Goal: Transaction & Acquisition: Purchase product/service

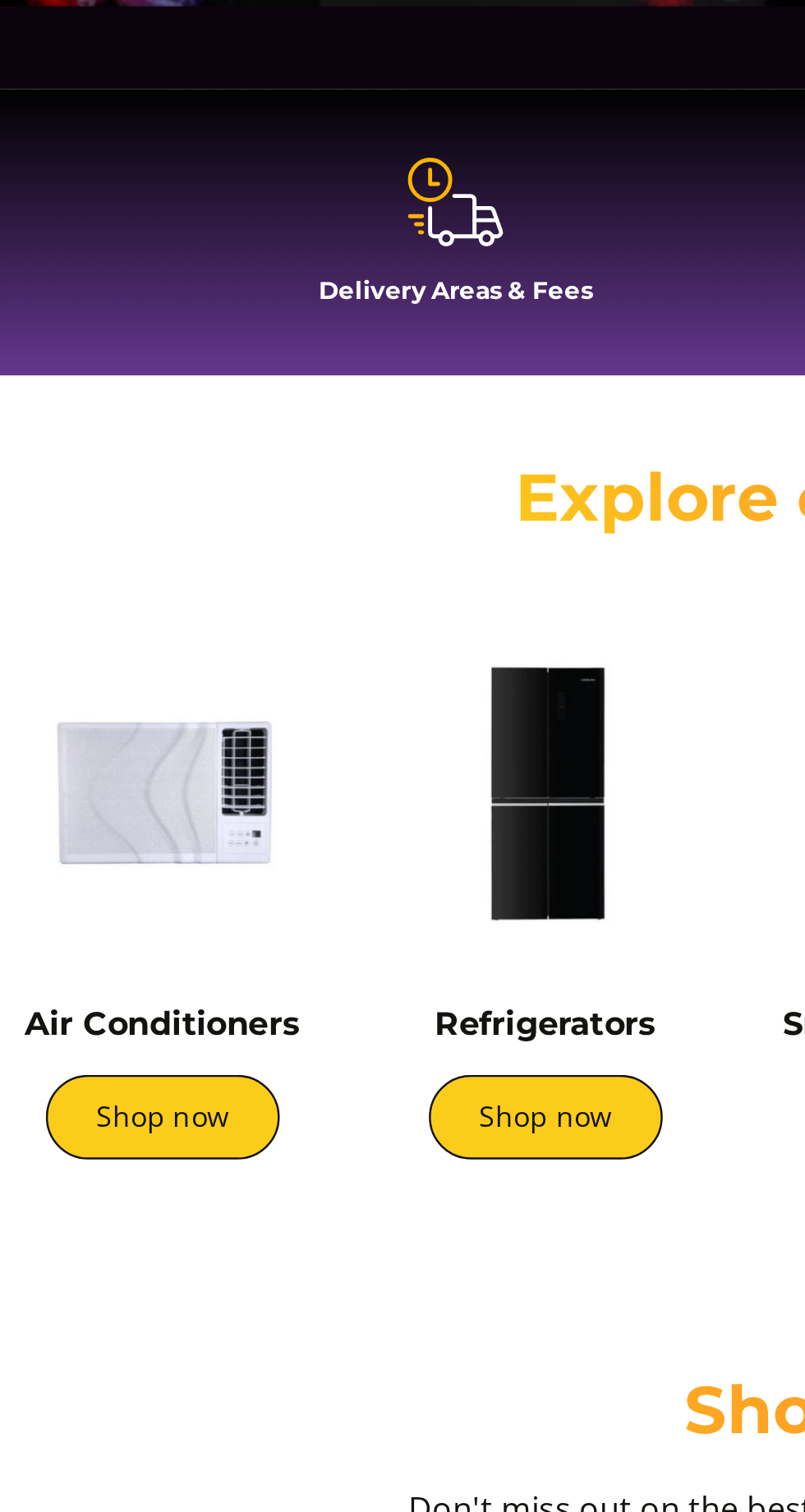
click at [255, 856] on link "Shop now" at bounding box center [242, 854] width 96 height 34
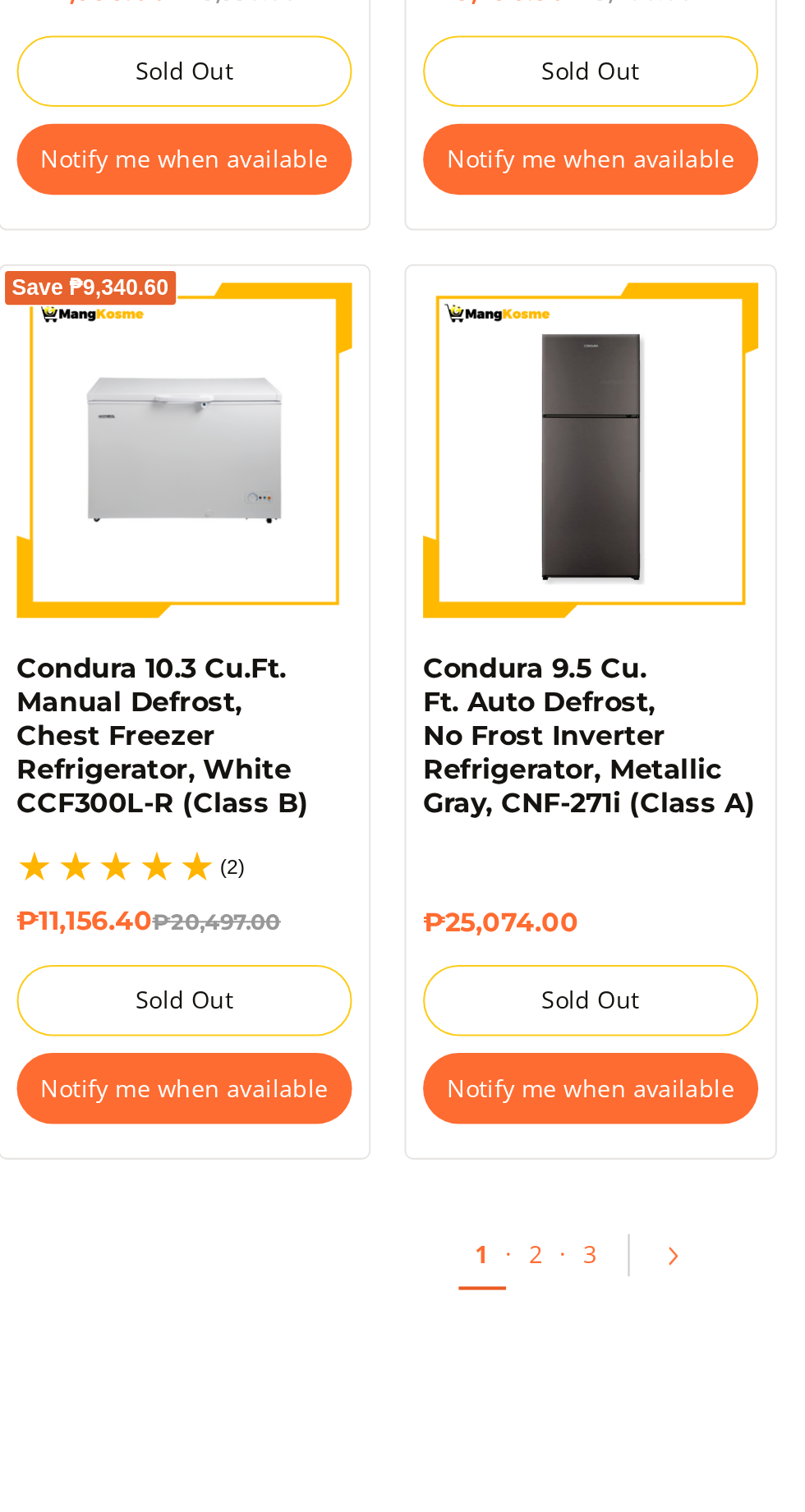
scroll to position [2393, 0]
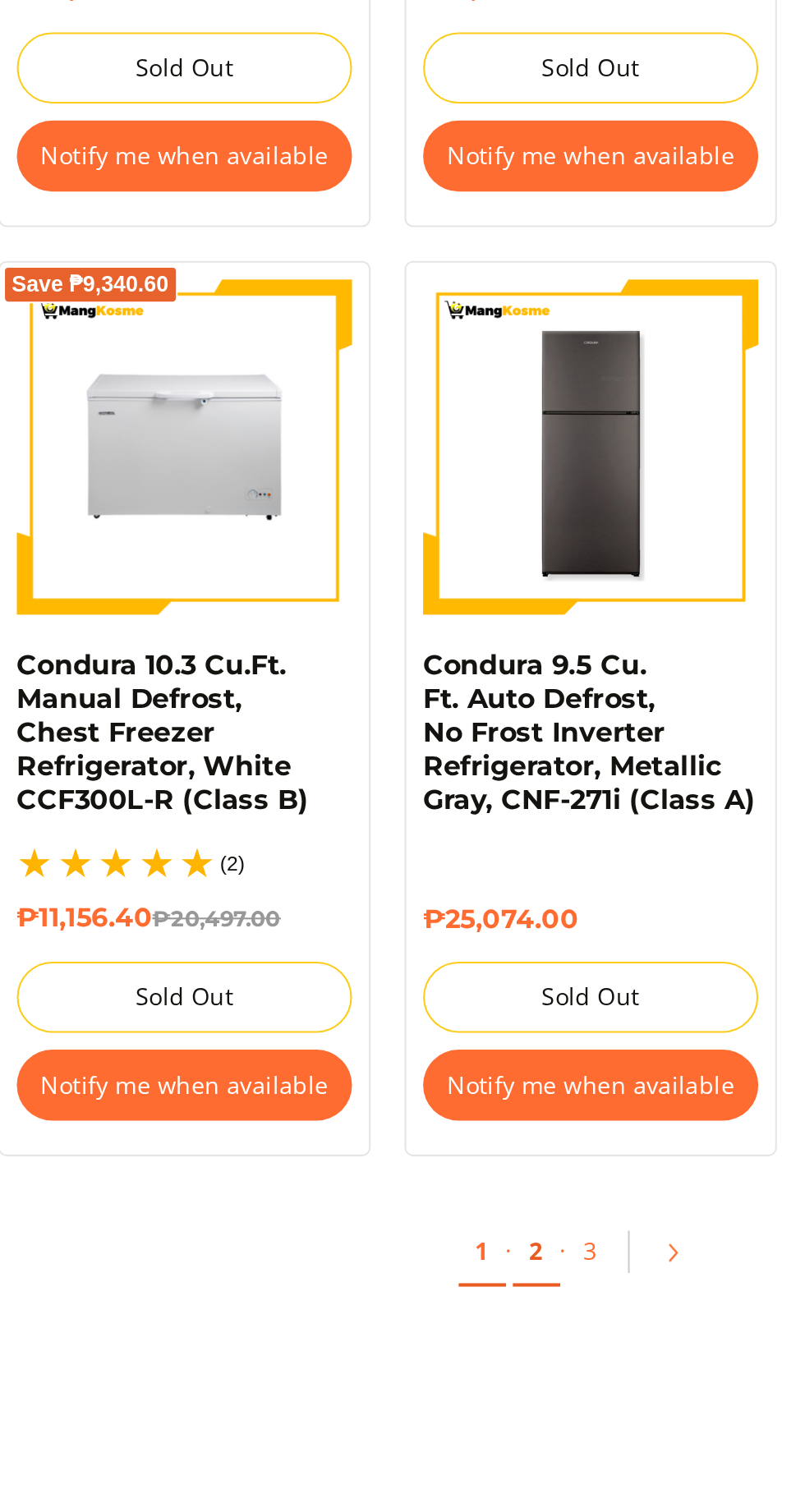
click at [471, 1427] on link "2" at bounding box center [474, 1443] width 23 height 33
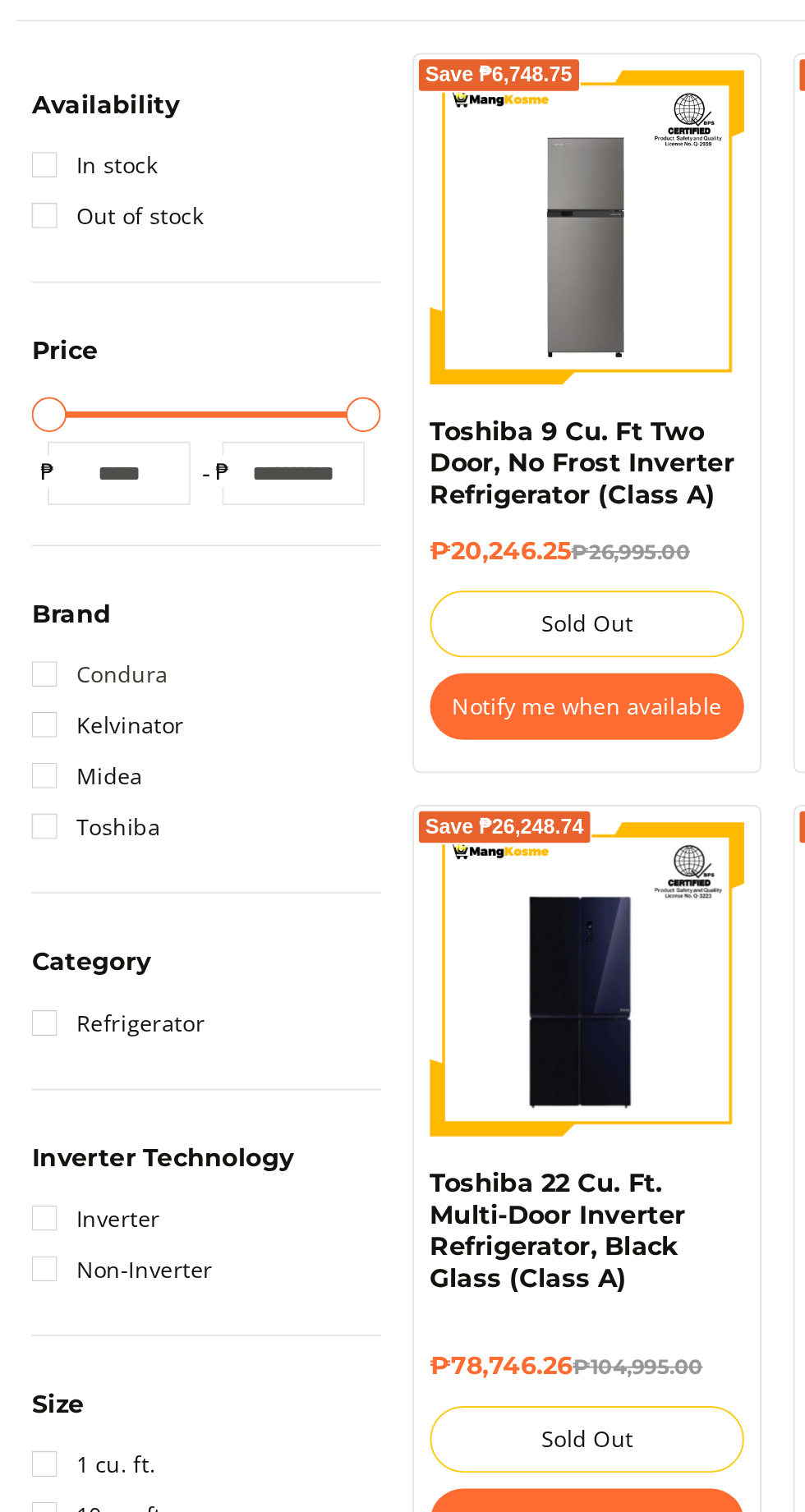
click at [23, 649] on link "Condura" at bounding box center [51, 651] width 71 height 26
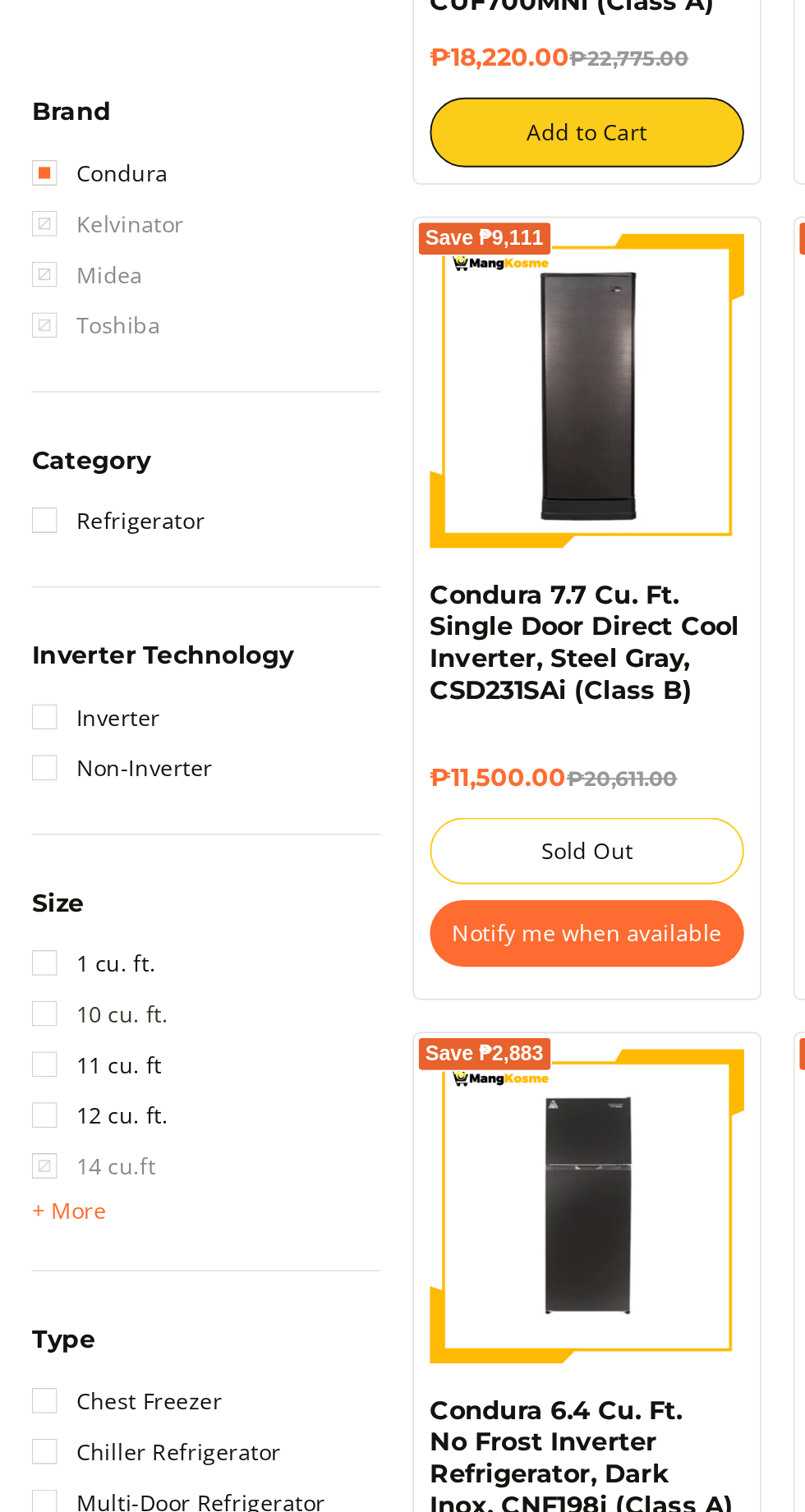
click at [30, 999] on link "10 cu. ft." at bounding box center [51, 1000] width 71 height 26
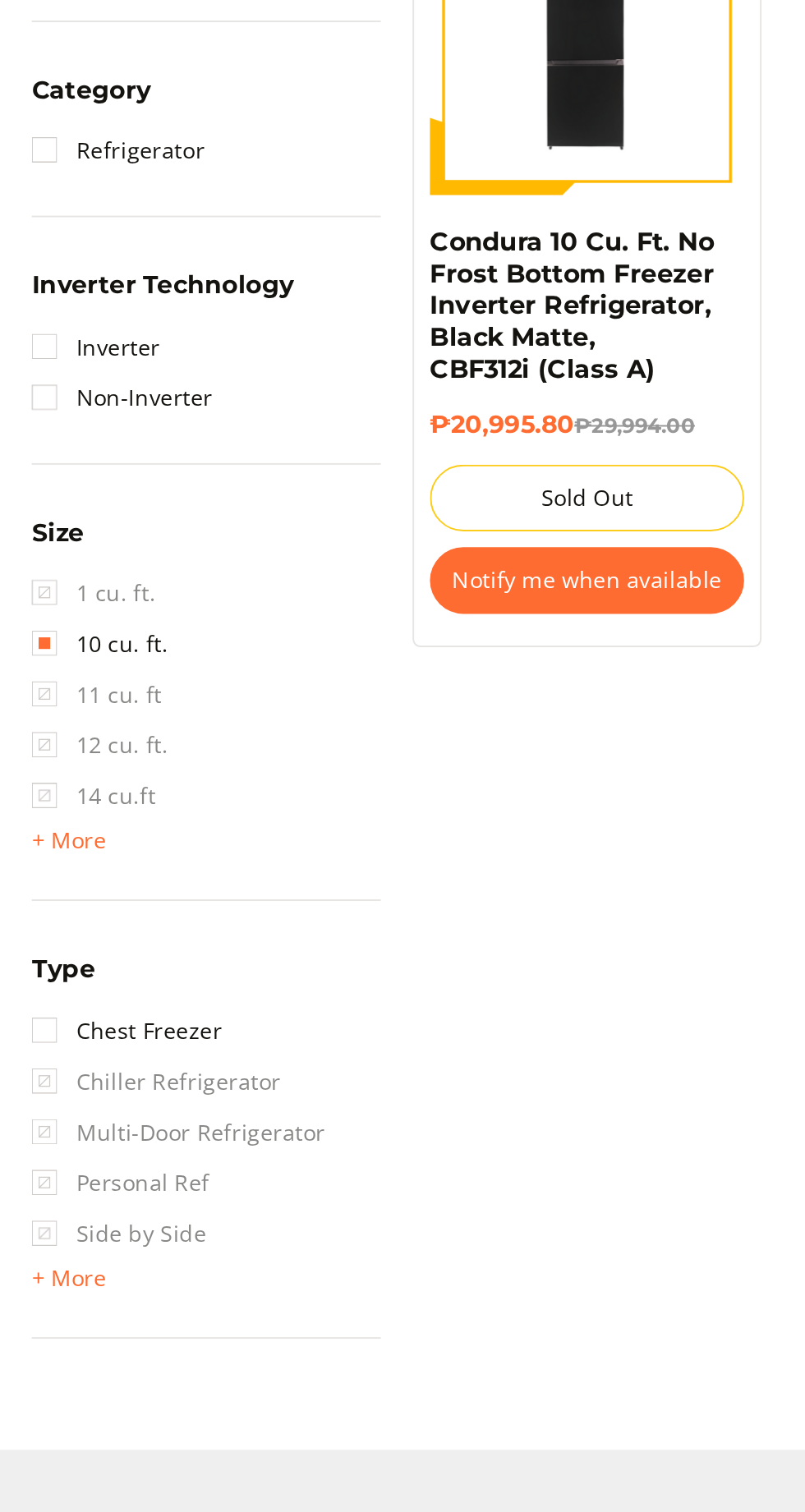
scroll to position [184, 0]
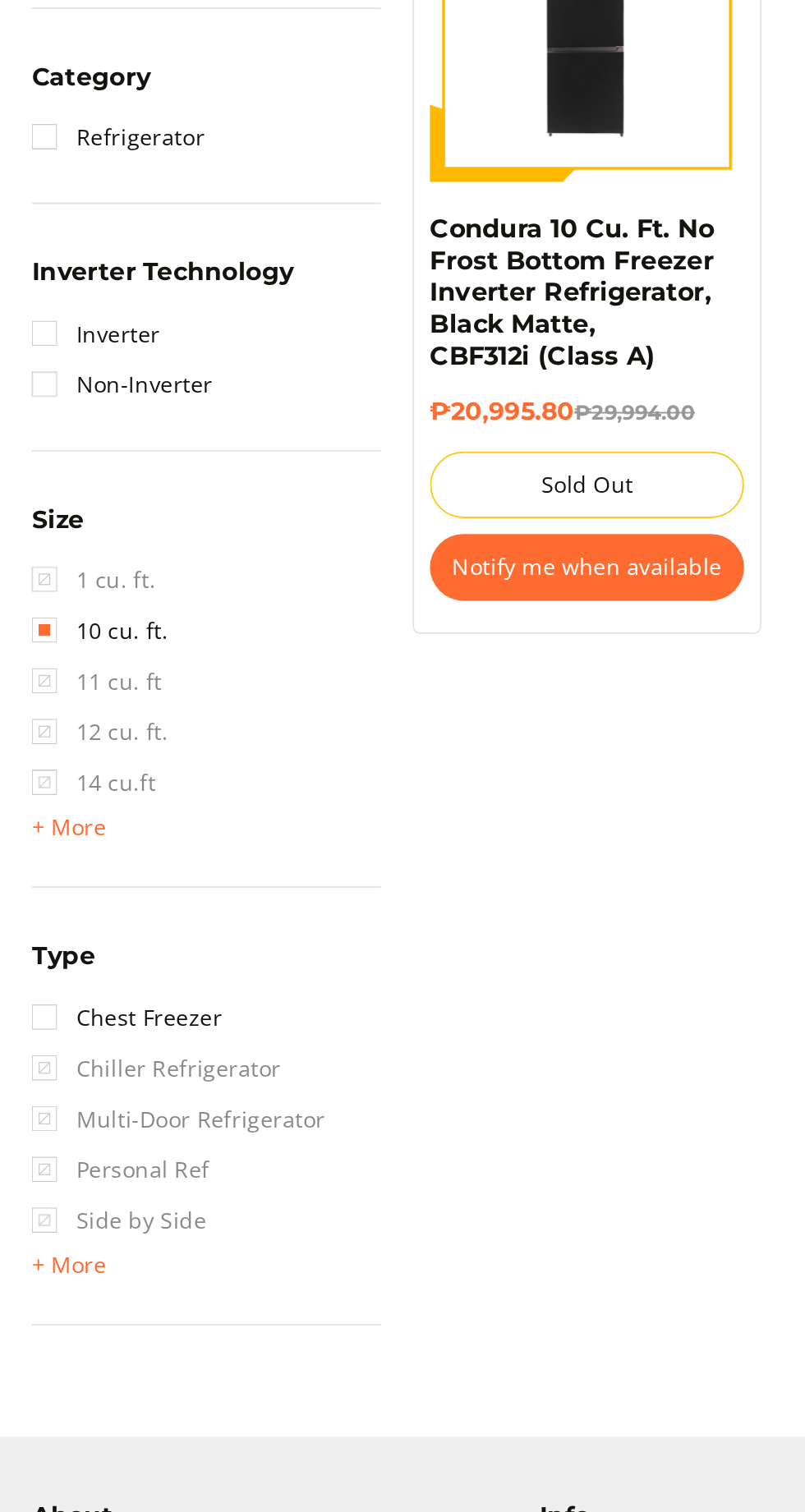
click at [29, 1253] on span "Multi-Door Refrigerator" at bounding box center [92, 1254] width 152 height 26
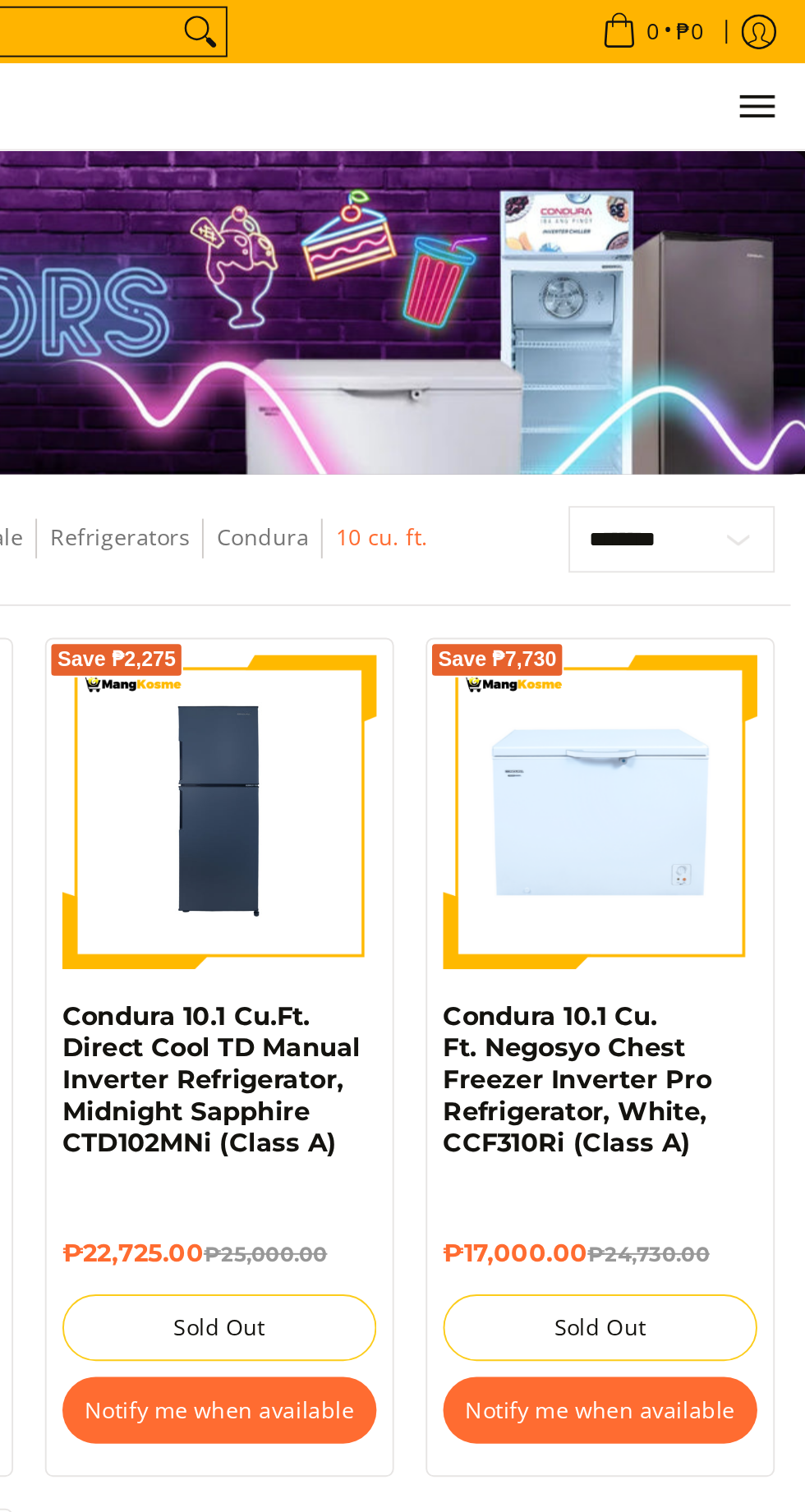
scroll to position [0, 0]
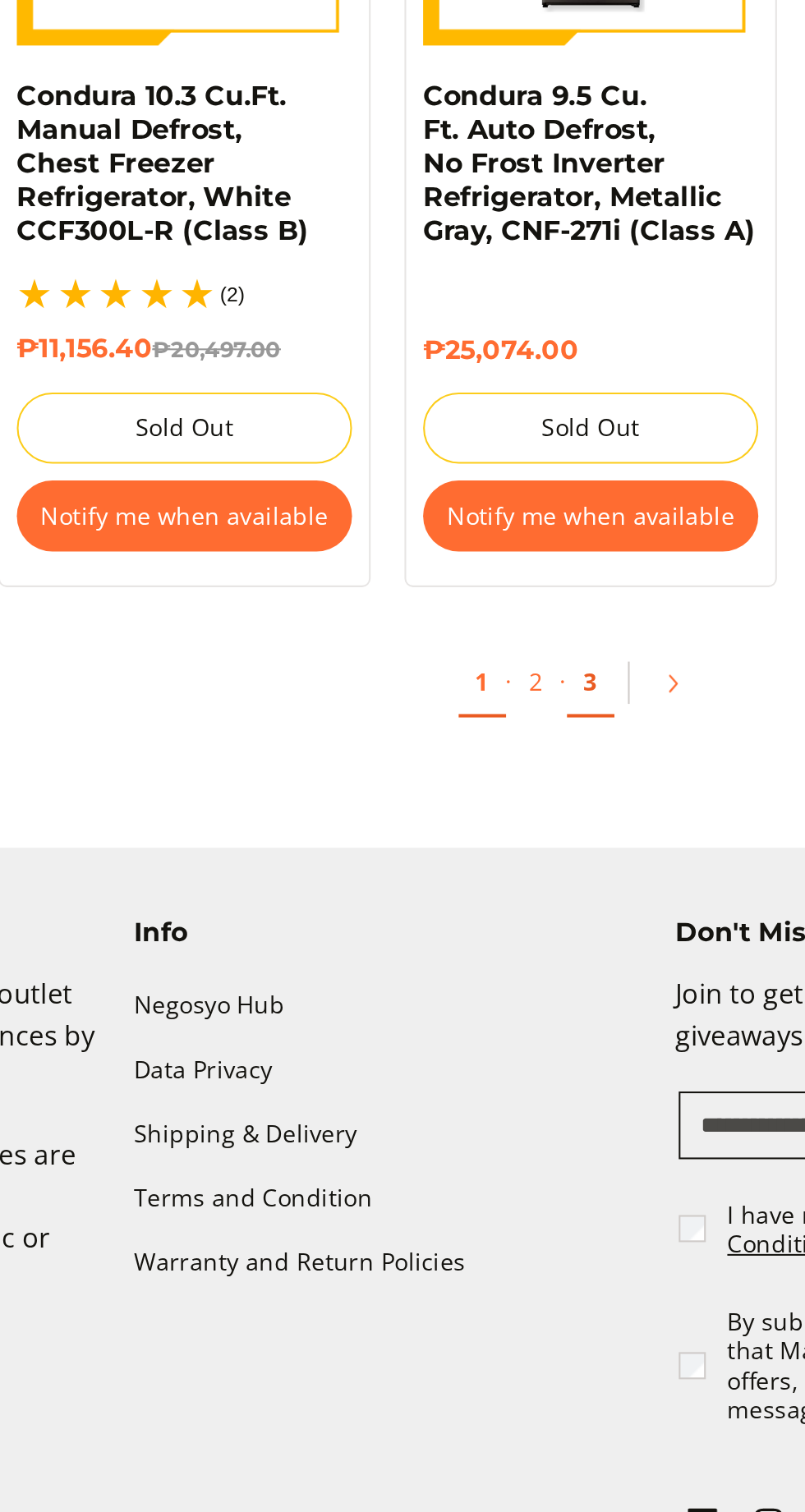
click at [501, 1093] on link "3" at bounding box center [501, 1109] width 23 height 33
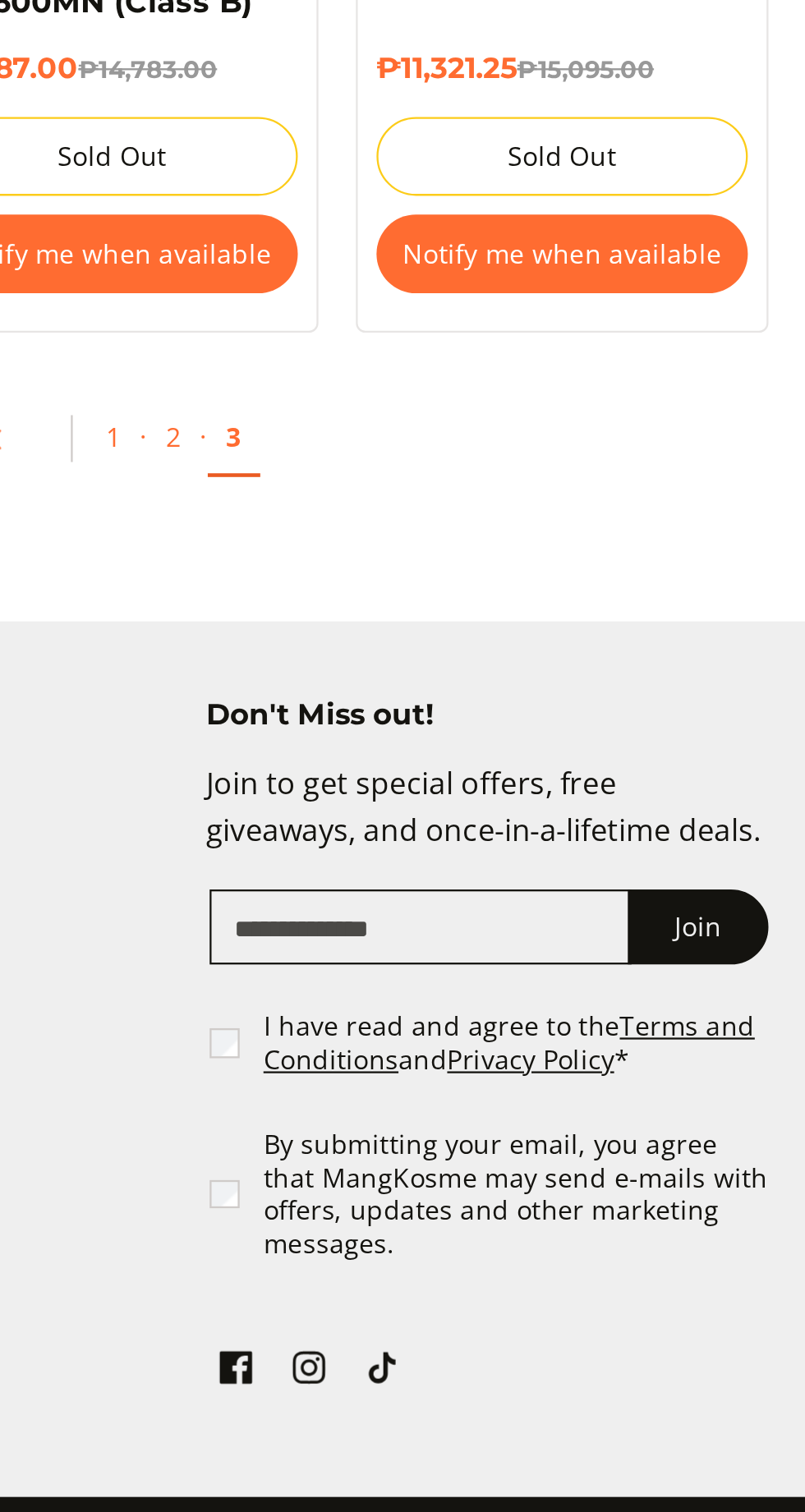
scroll to position [672, 0]
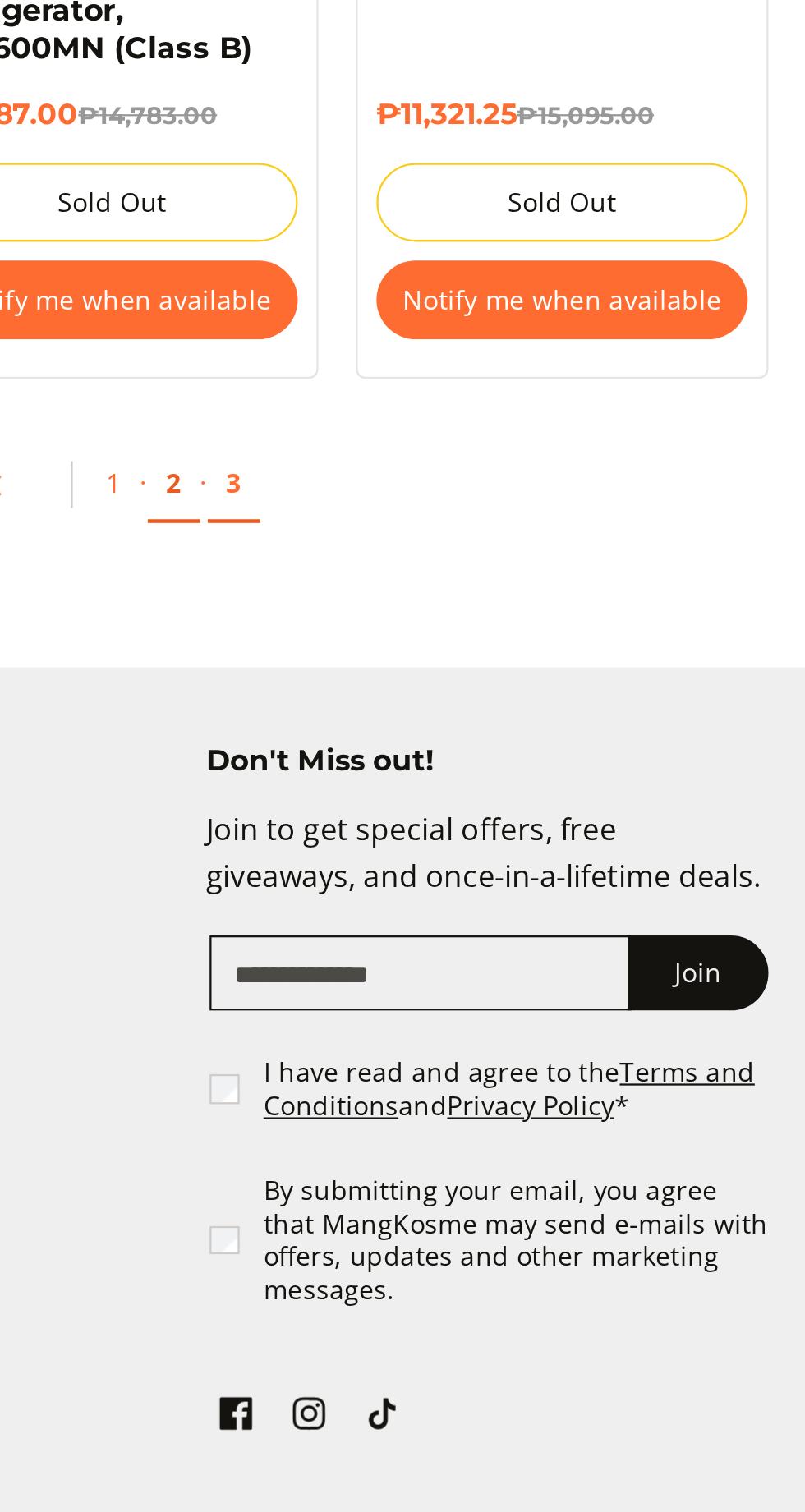
click at [529, 965] on link "2" at bounding box center [528, 971] width 23 height 33
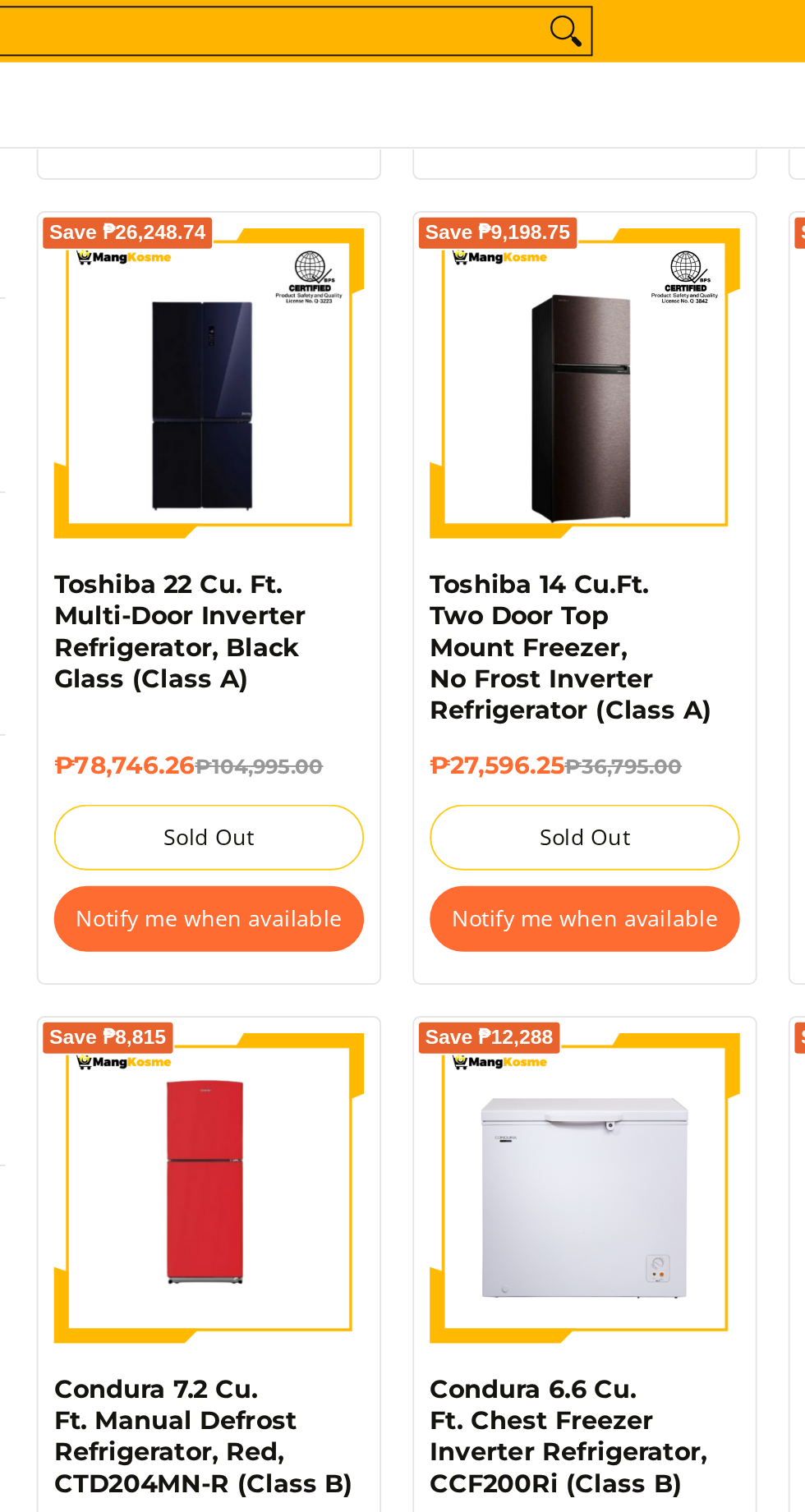
scroll to position [608, 0]
